Goal: Task Accomplishment & Management: Manage account settings

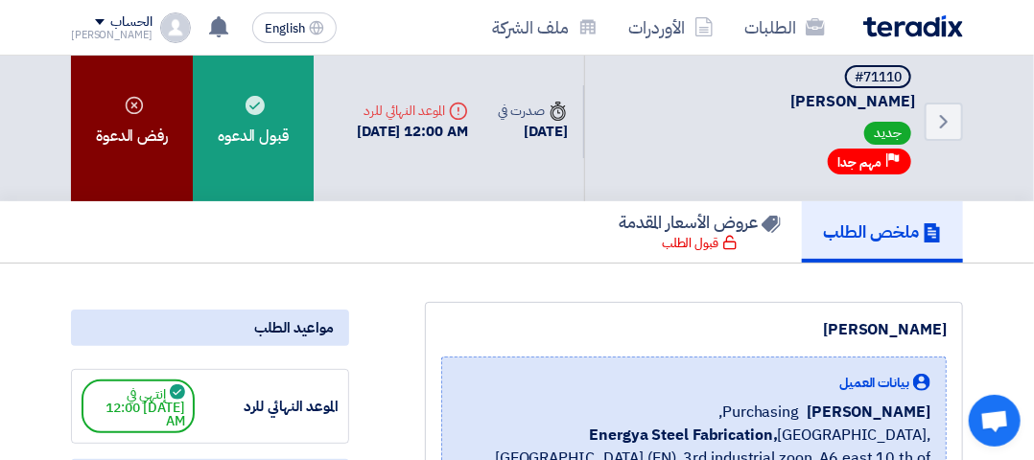
click at [125, 133] on div "رفض الدعوة" at bounding box center [132, 121] width 122 height 159
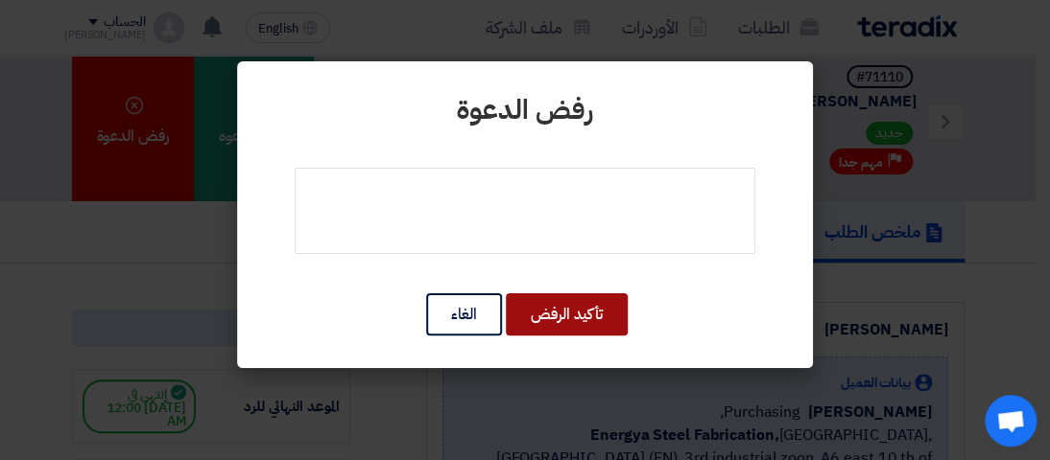
click at [566, 319] on button "تأكيد الرفض" at bounding box center [567, 315] width 122 height 42
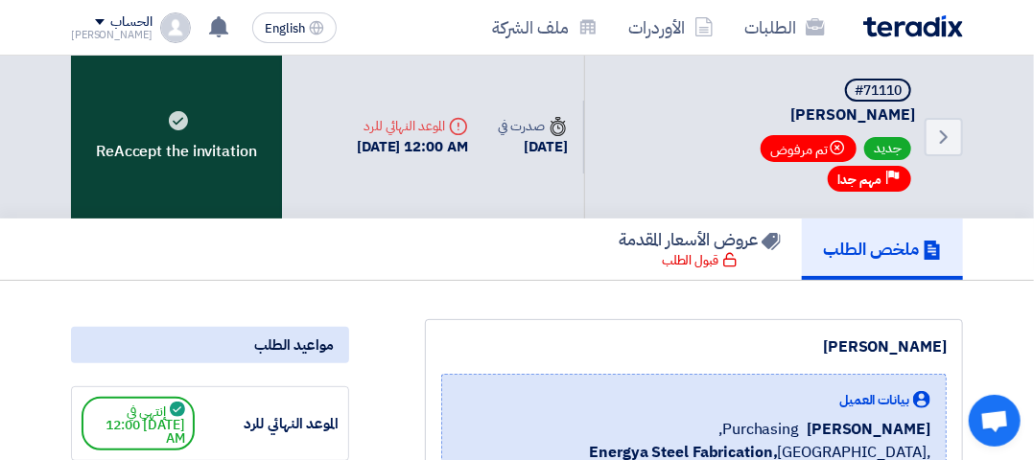
click at [219, 104] on div "ReAccept the invitation" at bounding box center [176, 137] width 211 height 163
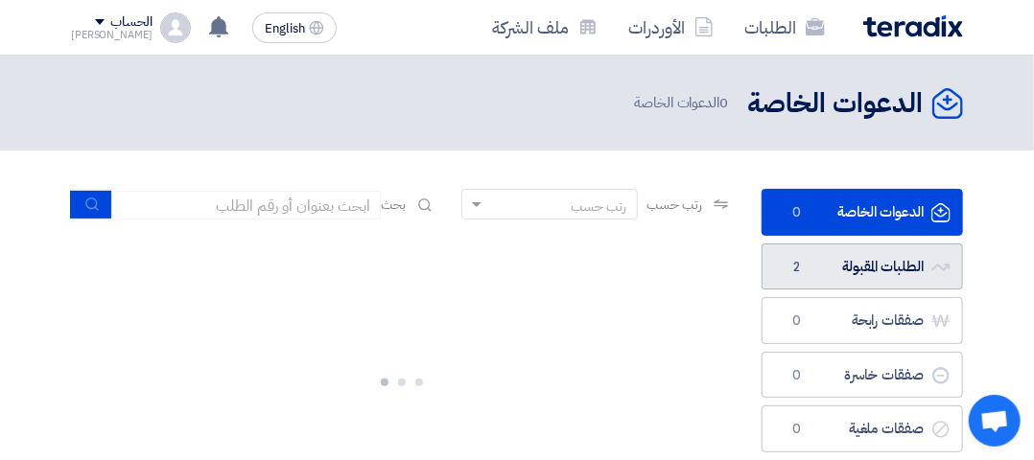
click at [857, 260] on link "الطلبات المقبولة الطلبات المقبولة 2" at bounding box center [862, 267] width 201 height 47
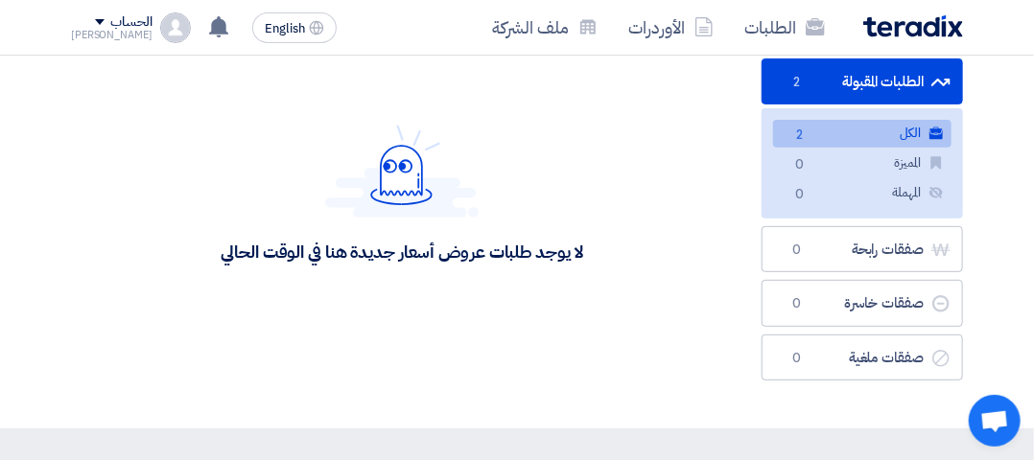
scroll to position [192, 0]
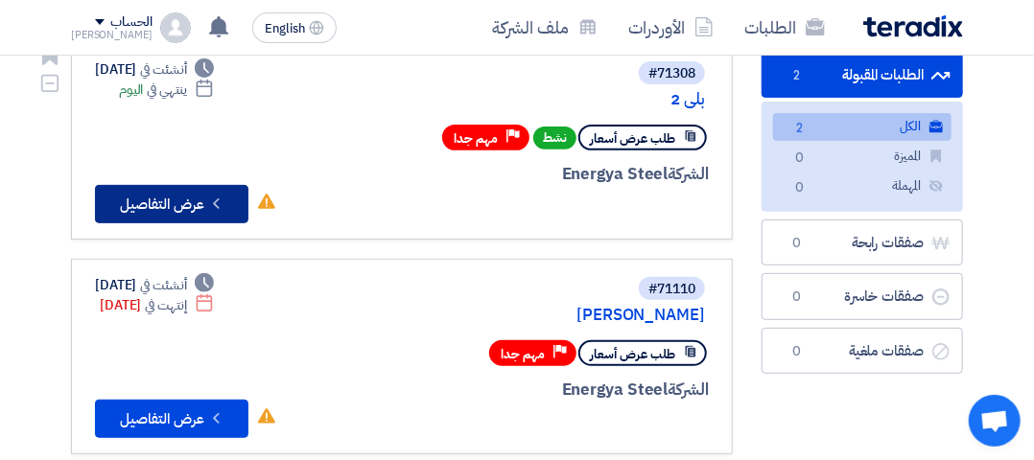
click at [169, 220] on button "Check details عرض التفاصيل" at bounding box center [171, 204] width 153 height 38
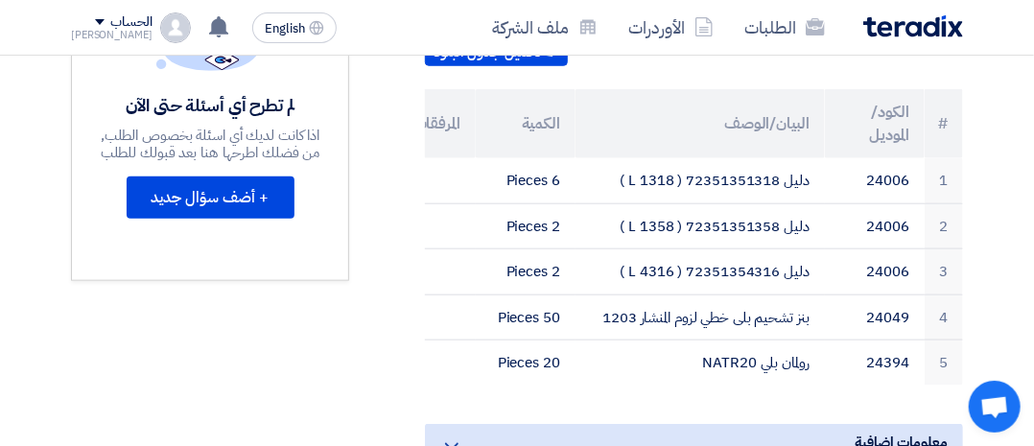
scroll to position [42, 0]
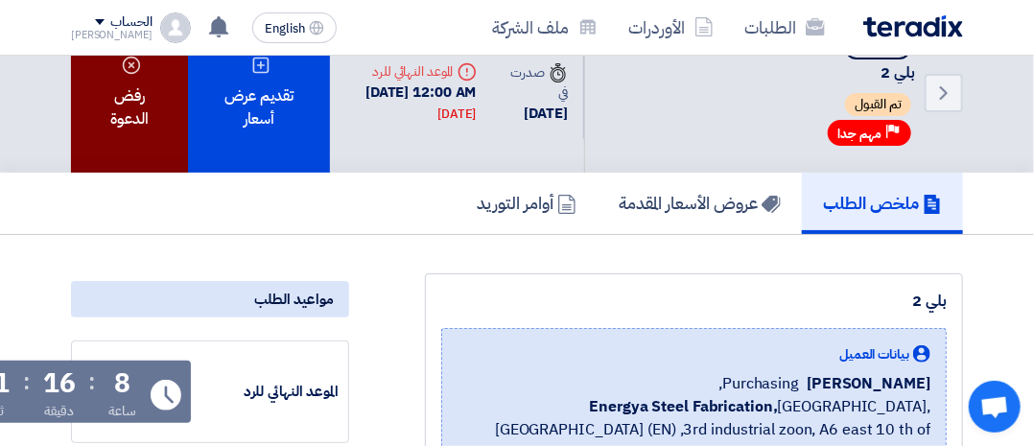
click at [127, 151] on div "رفض الدعوة" at bounding box center [129, 92] width 117 height 159
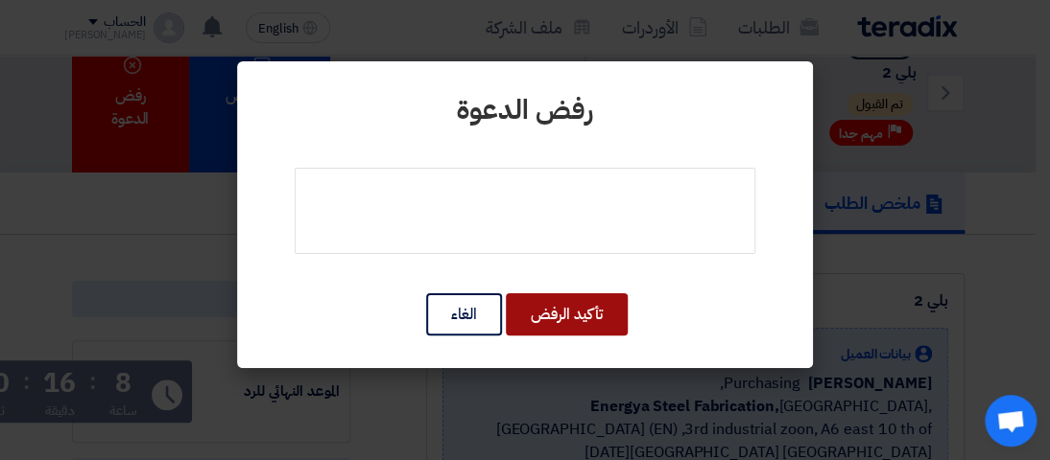
click at [534, 318] on button "تأكيد الرفض" at bounding box center [567, 315] width 122 height 42
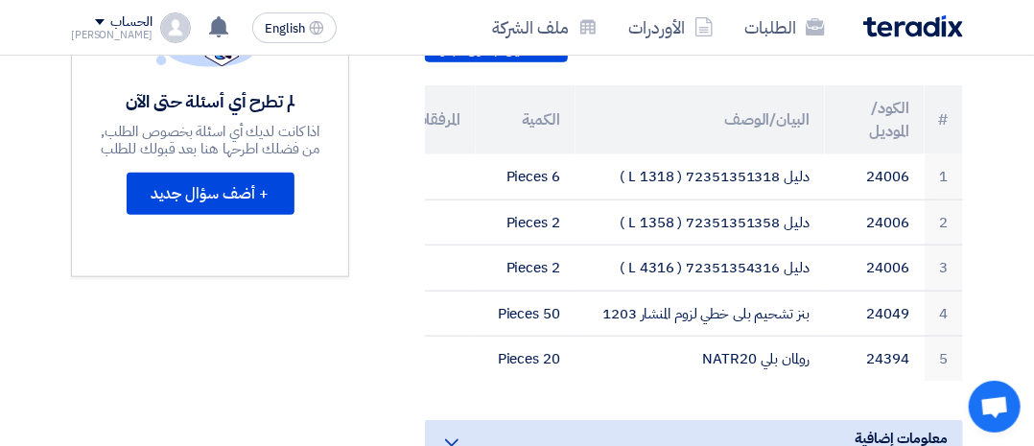
scroll to position [639, 0]
